Goal: Navigation & Orientation: Find specific page/section

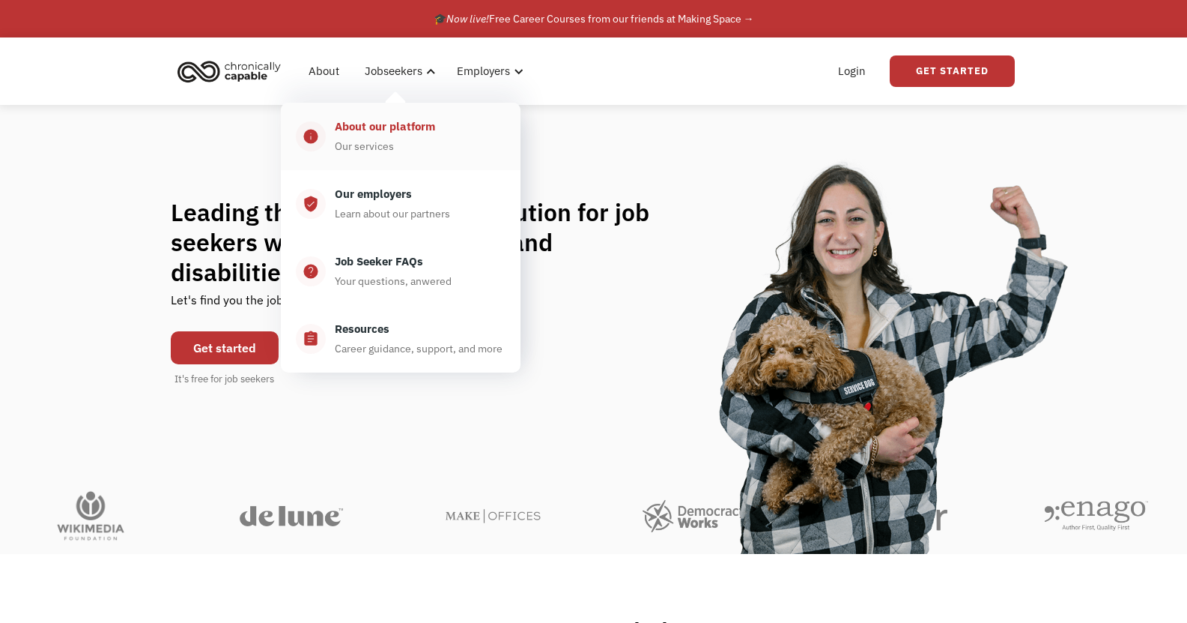
click at [390, 137] on div "Our services" at bounding box center [364, 146] width 59 height 18
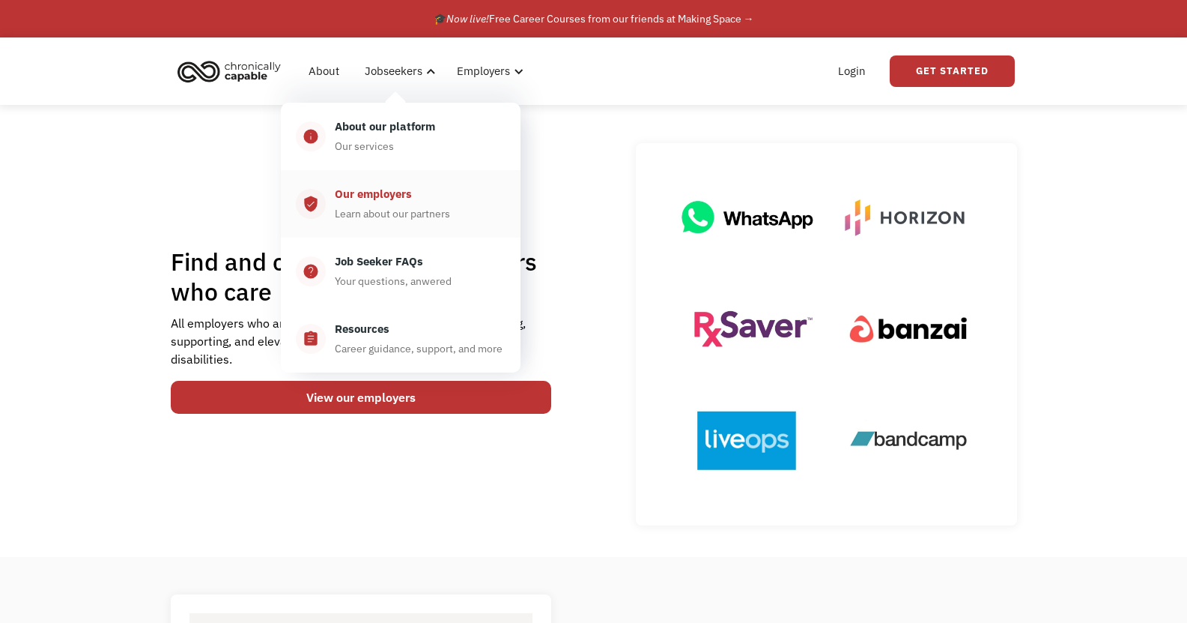
click at [406, 202] on div "Our employers" at bounding box center [373, 194] width 77 height 18
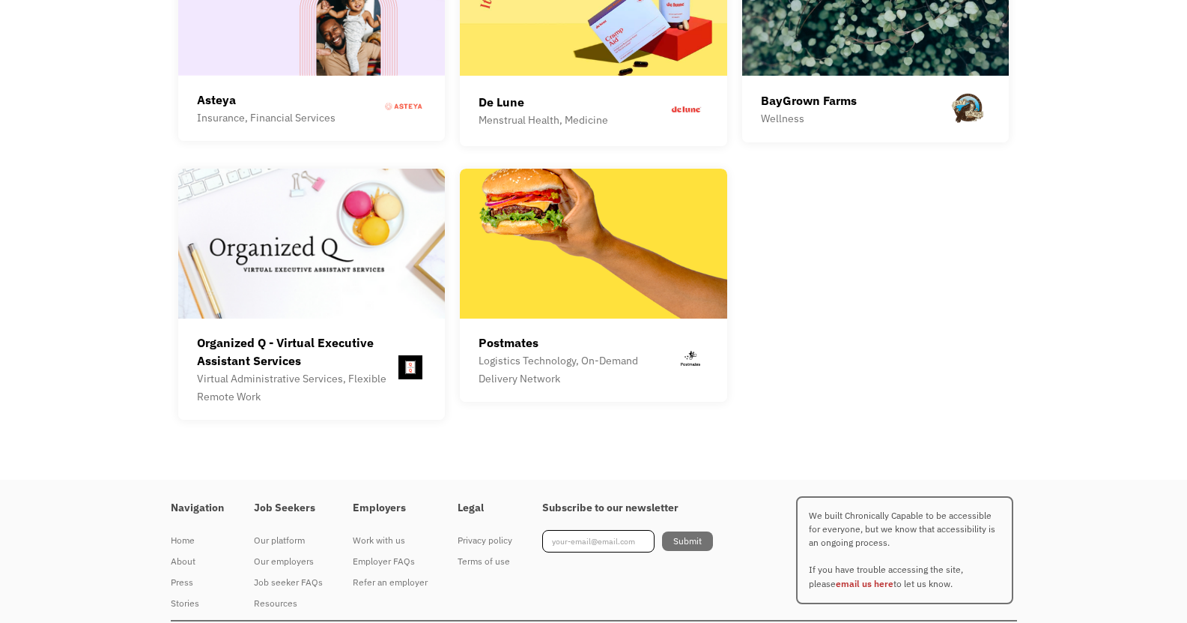
scroll to position [4236, 0]
